Goal: Transaction & Acquisition: Purchase product/service

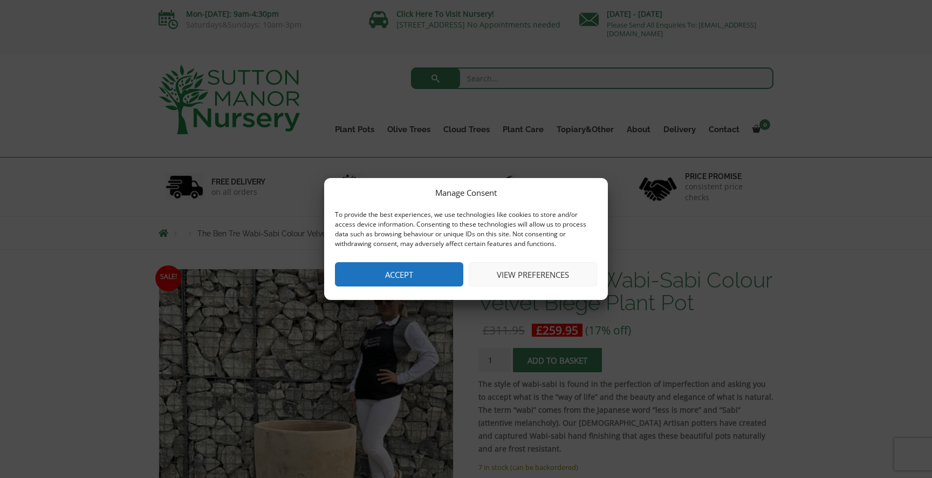
click at [420, 272] on button "Accept" at bounding box center [399, 274] width 128 height 24
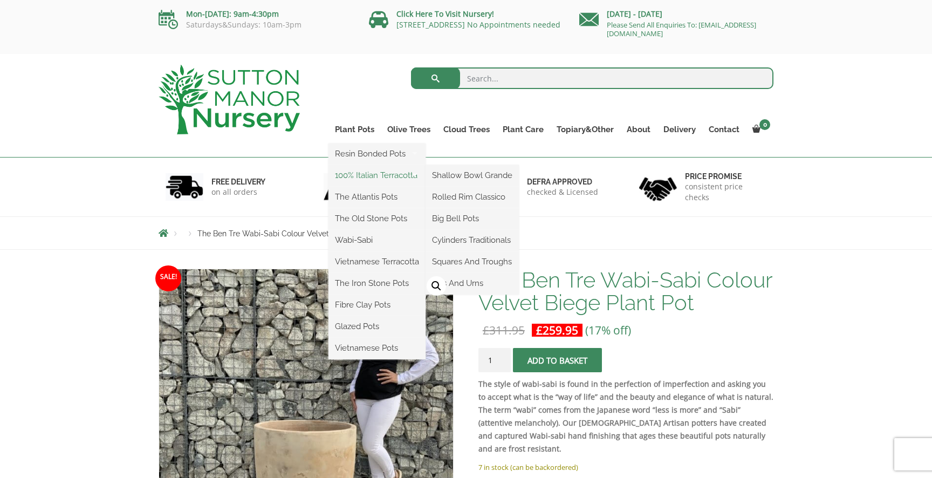
click at [380, 173] on link "100% Italian Terracotta" at bounding box center [377, 175] width 97 height 16
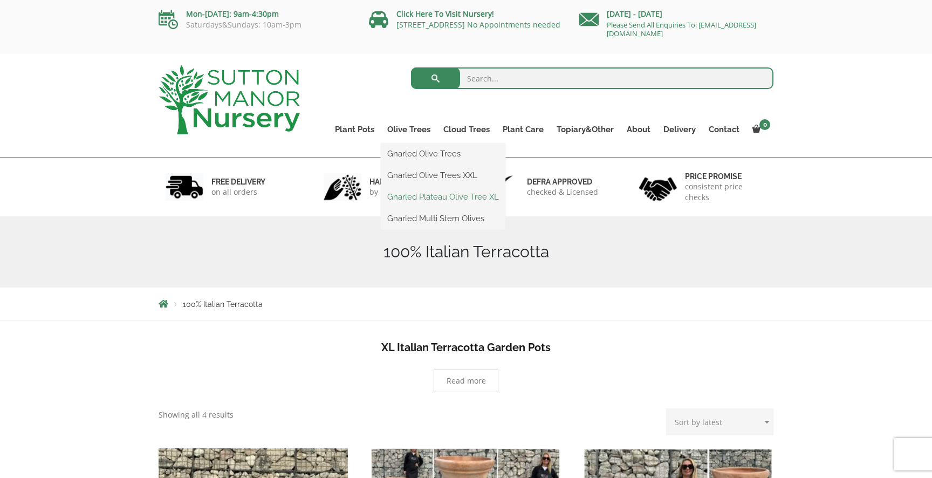
click at [419, 192] on link "Gnarled Plateau Olive Tree XL" at bounding box center [443, 197] width 125 height 16
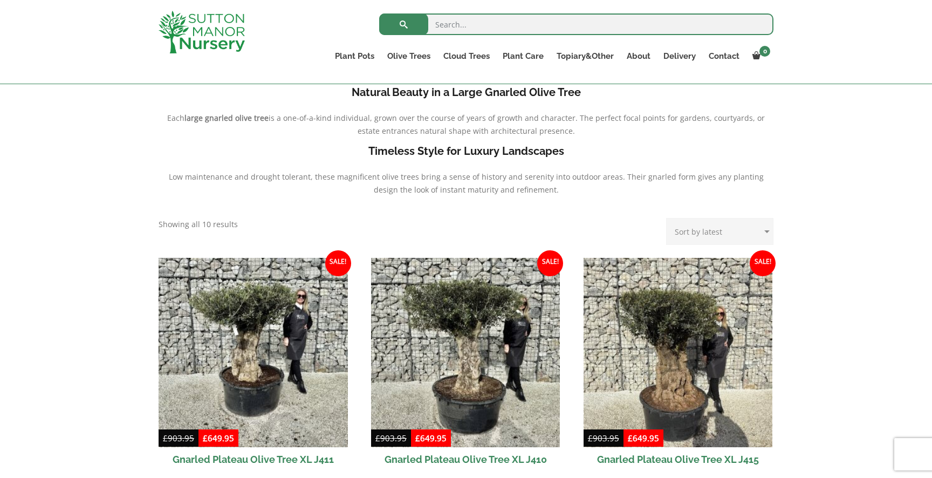
scroll to position [250, 0]
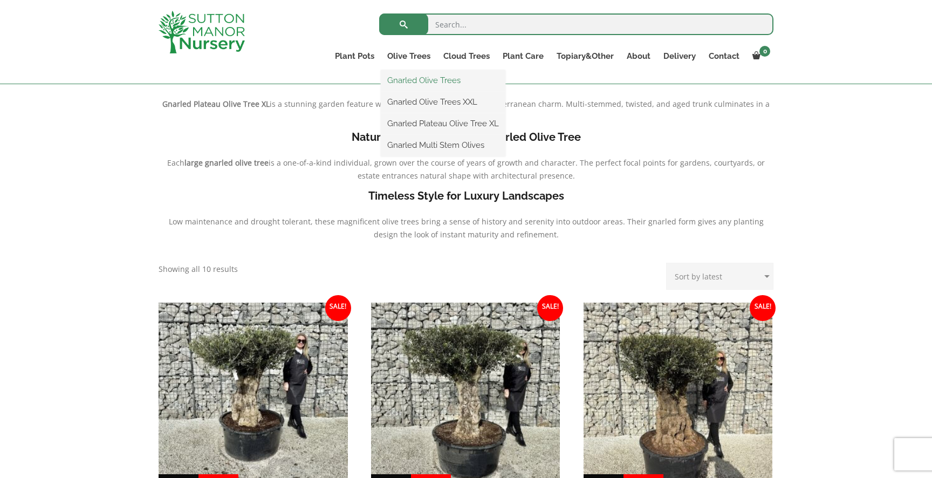
click at [403, 81] on link "Gnarled Olive Trees" at bounding box center [443, 80] width 125 height 16
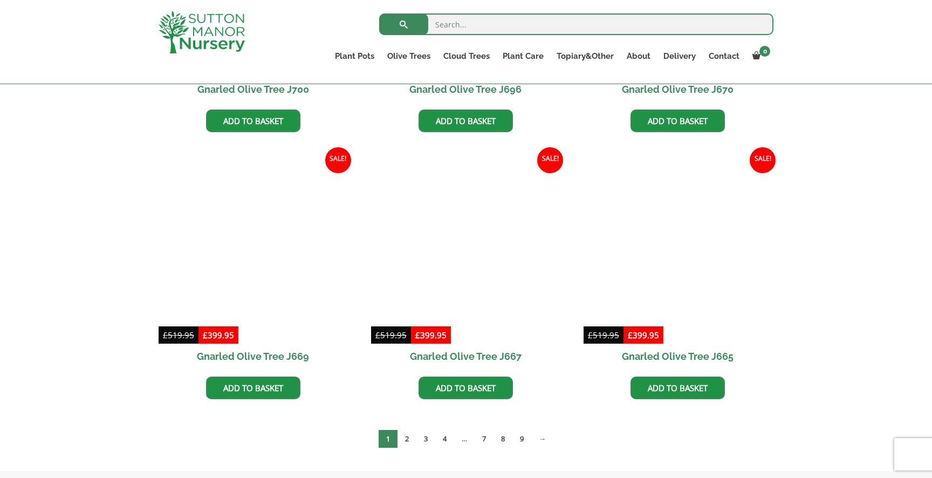
scroll to position [836, 0]
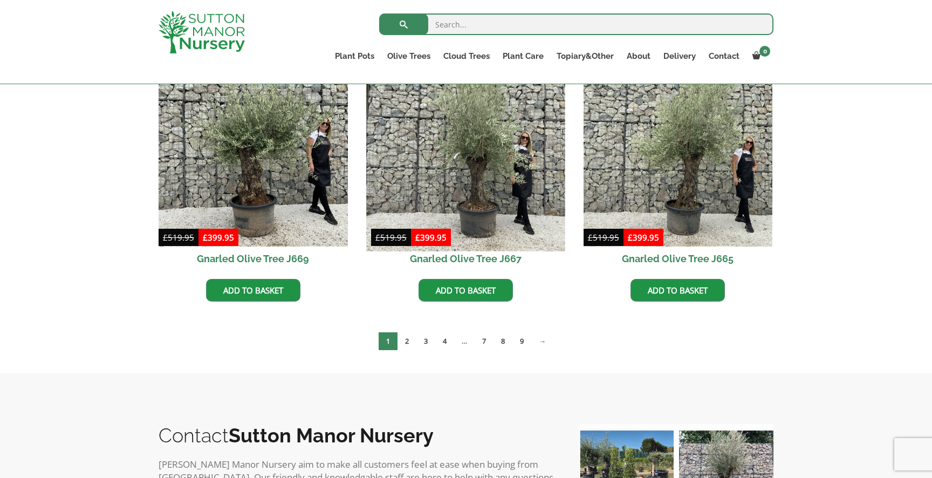
click at [494, 176] on img at bounding box center [465, 151] width 199 height 199
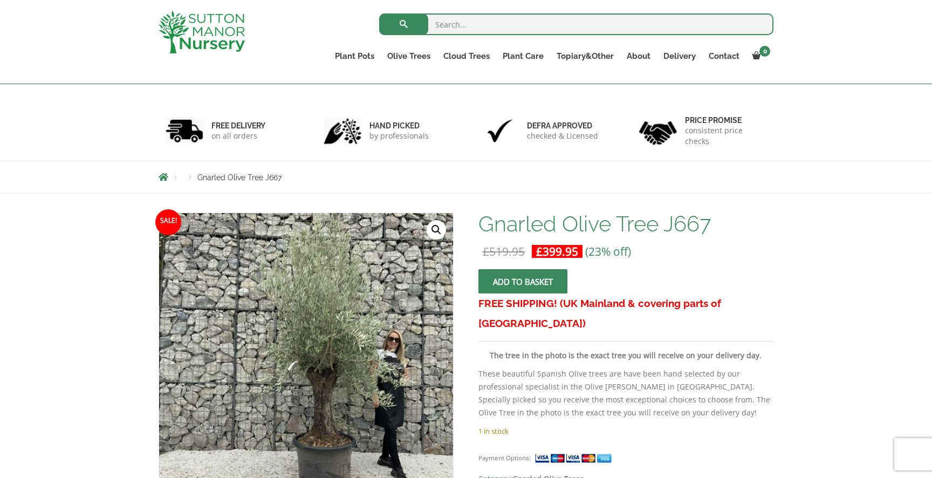
scroll to position [205, 0]
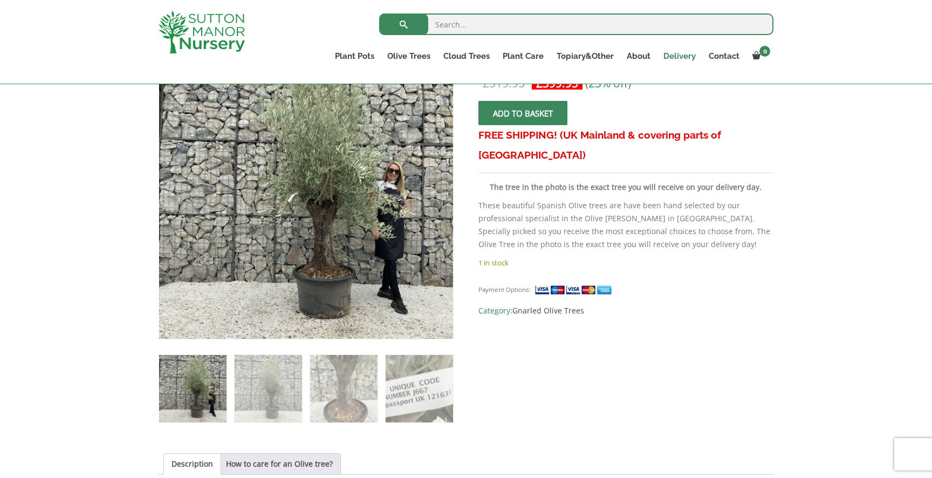
click at [677, 56] on link "Delivery" at bounding box center [679, 56] width 45 height 15
